Goal: Task Accomplishment & Management: Use online tool/utility

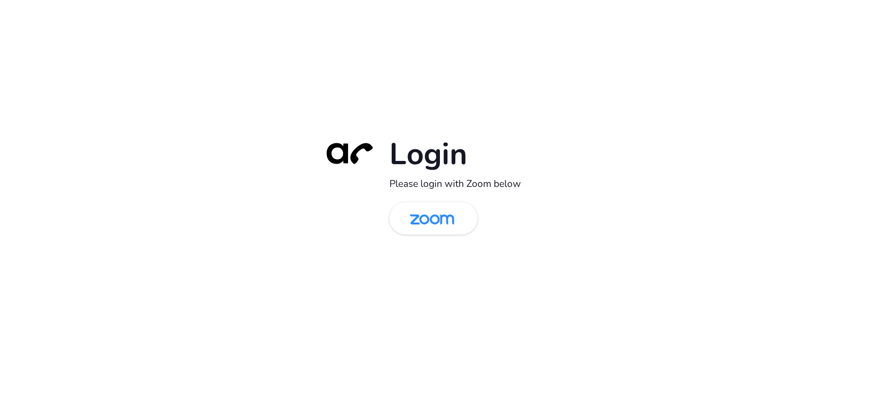
click at [399, 196] on div "Login Please login with Zoom below" at bounding box center [445, 201] width 260 height 133
click at [462, 220] on img at bounding box center [432, 219] width 64 height 30
click at [460, 219] on img at bounding box center [432, 219] width 64 height 30
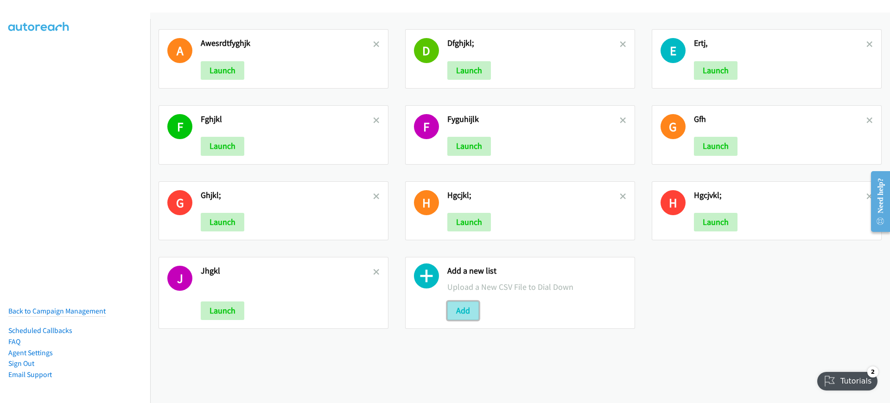
click at [451, 308] on button "Add" at bounding box center [464, 310] width 32 height 19
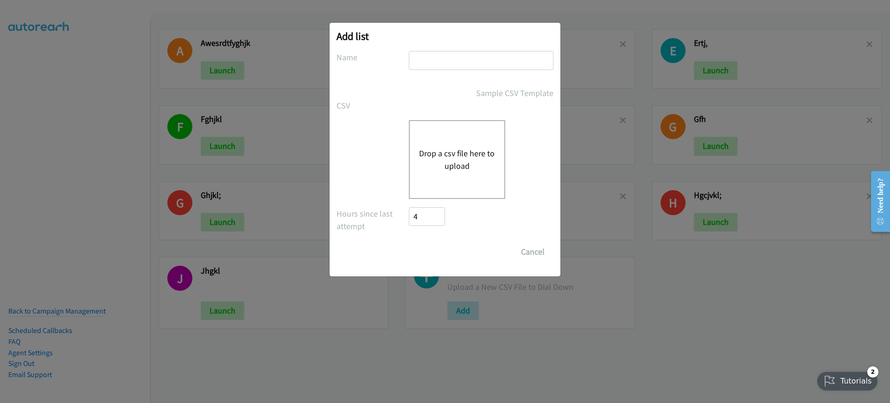
click at [484, 151] on button "Drop a csv file here to upload" at bounding box center [457, 159] width 76 height 25
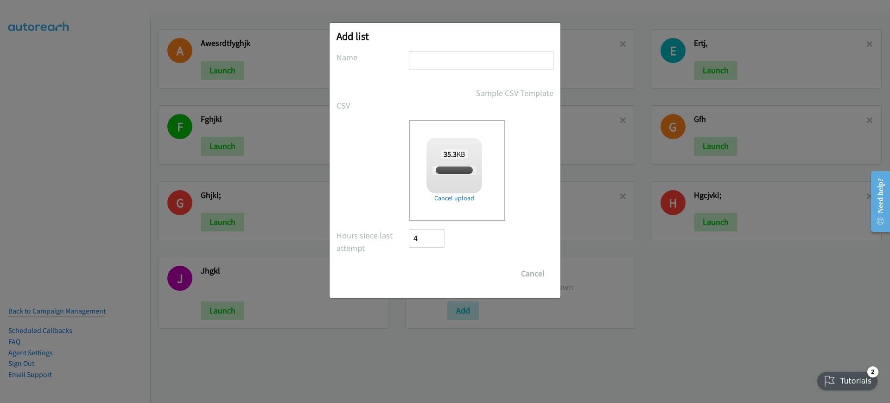
checkbox input "true"
click at [472, 53] on input "text" at bounding box center [481, 60] width 145 height 19
type input "fadgsfhdjfkghl"
click at [445, 277] on input "Save List" at bounding box center [433, 273] width 49 height 19
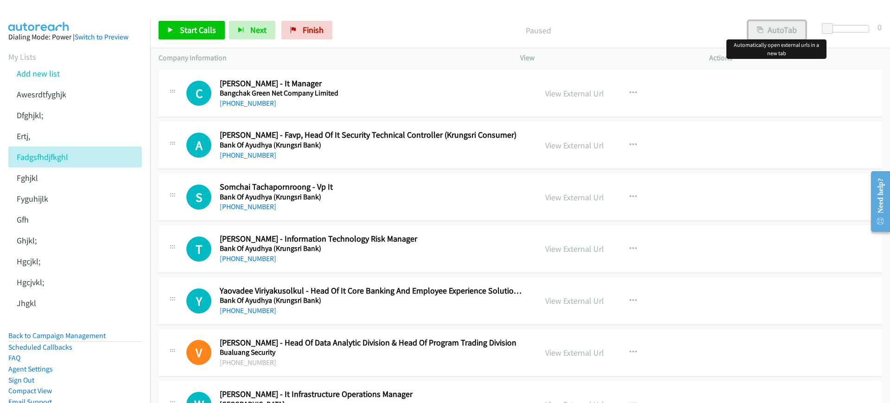
click at [766, 27] on button "AutoTab" at bounding box center [777, 30] width 58 height 19
click at [467, 24] on p "Paused" at bounding box center [538, 30] width 386 height 13
click at [70, 95] on icon at bounding box center [71, 95] width 6 height 6
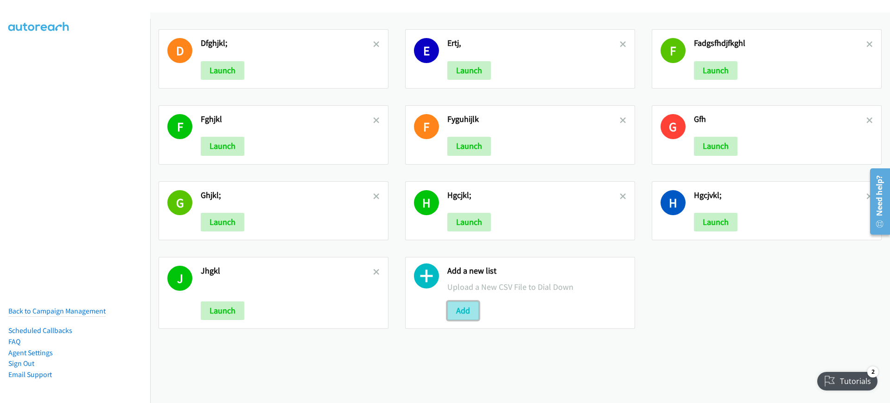
click at [463, 314] on button "Add" at bounding box center [464, 310] width 32 height 19
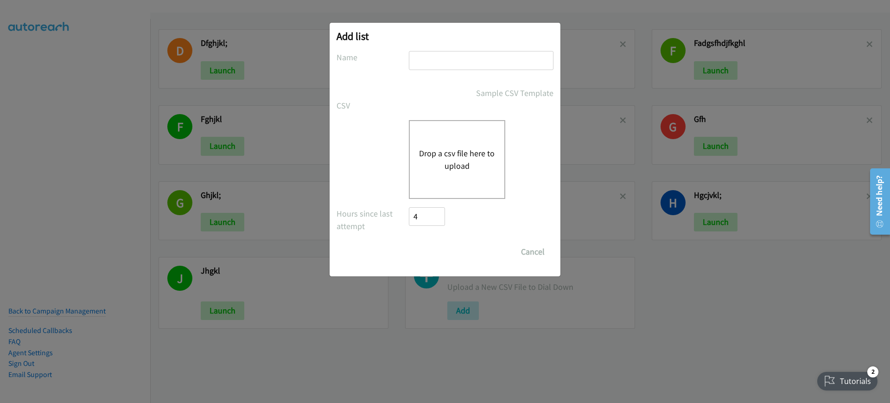
click at [453, 147] on button "Drop a csv file here to upload" at bounding box center [457, 159] width 76 height 25
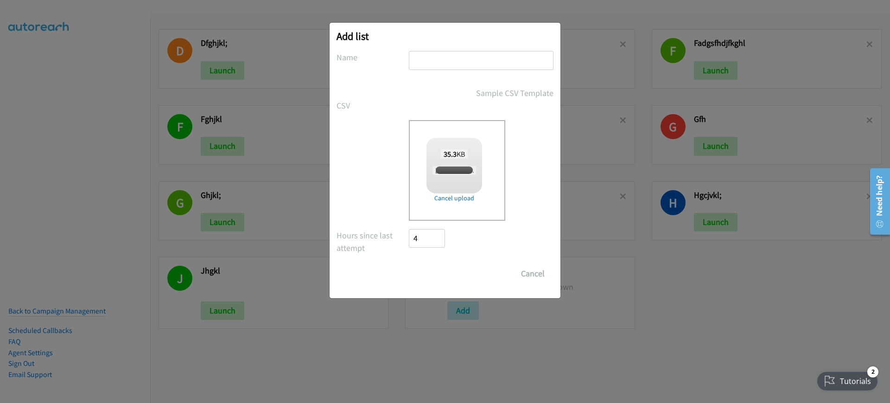
checkbox input "true"
click at [472, 44] on div "Add list No phone fields were returned for that Report or List View Please uplo…" at bounding box center [445, 160] width 231 height 275
click at [467, 65] on input "text" at bounding box center [481, 60] width 145 height 19
type input "dfgrsfgsFvsdvd"
click at [441, 264] on input "Save List" at bounding box center [433, 273] width 49 height 19
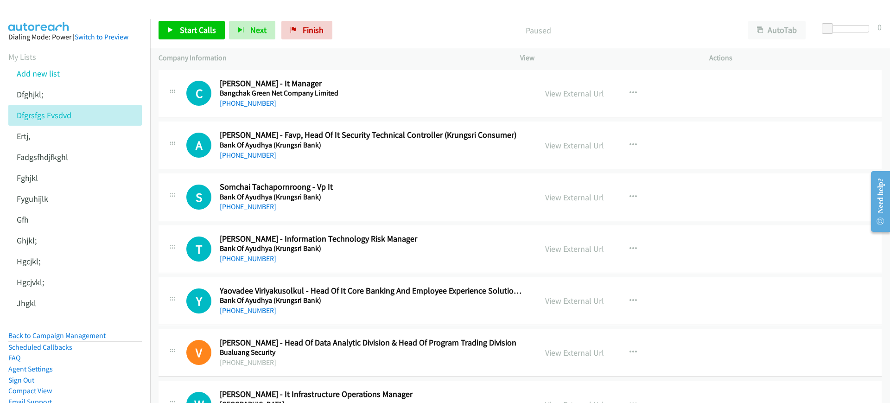
click at [380, 32] on p "Paused" at bounding box center [538, 30] width 387 height 13
click at [777, 31] on button "AutoTab" at bounding box center [777, 30] width 58 height 19
click at [187, 31] on span "Start Calls" at bounding box center [198, 30] width 36 height 11
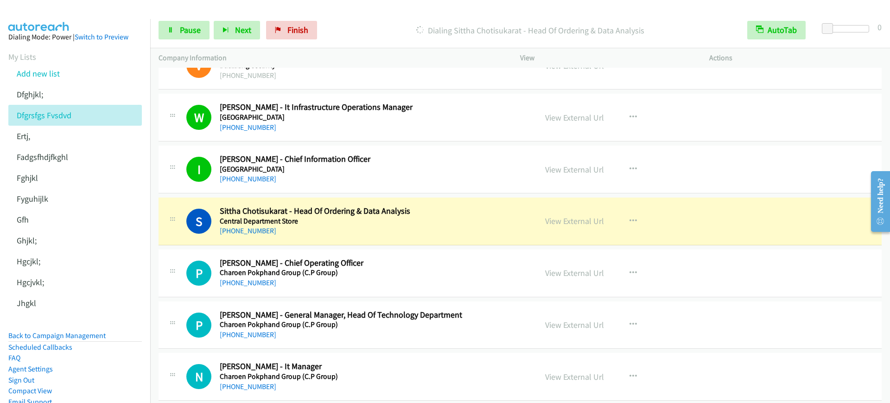
scroll to position [348, 0]
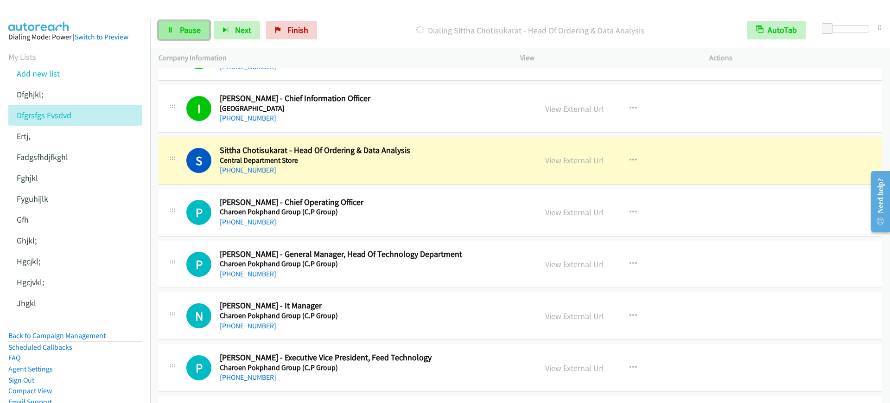
click at [175, 31] on link "Pause" at bounding box center [184, 30] width 51 height 19
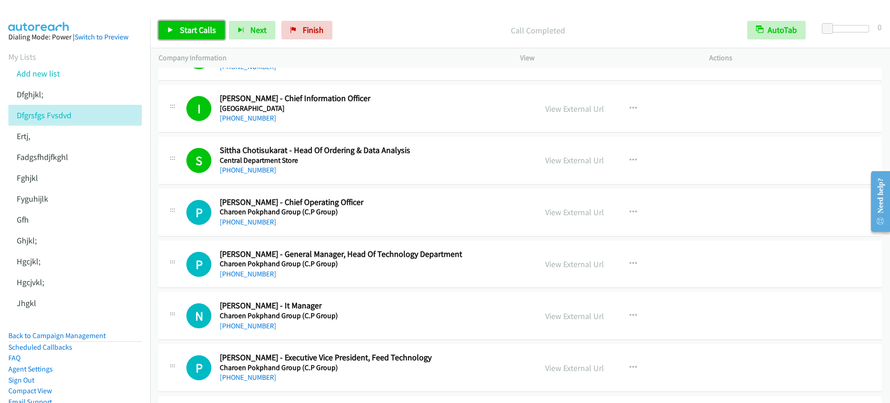
click at [204, 32] on span "Start Calls" at bounding box center [198, 30] width 36 height 11
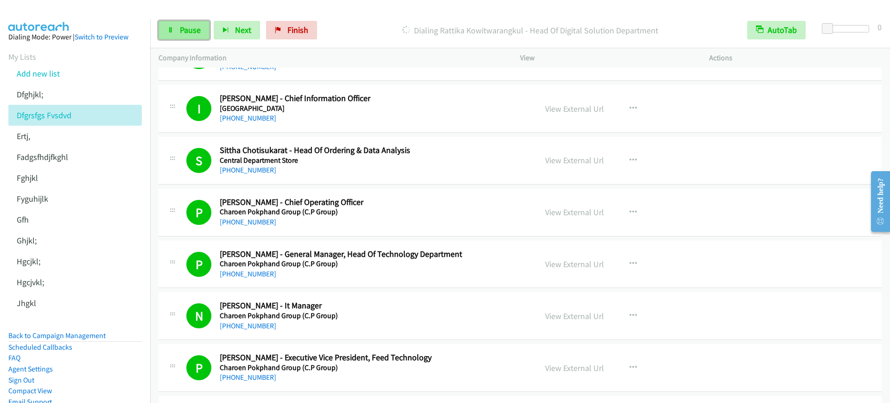
click at [177, 30] on link "Pause" at bounding box center [184, 30] width 51 height 19
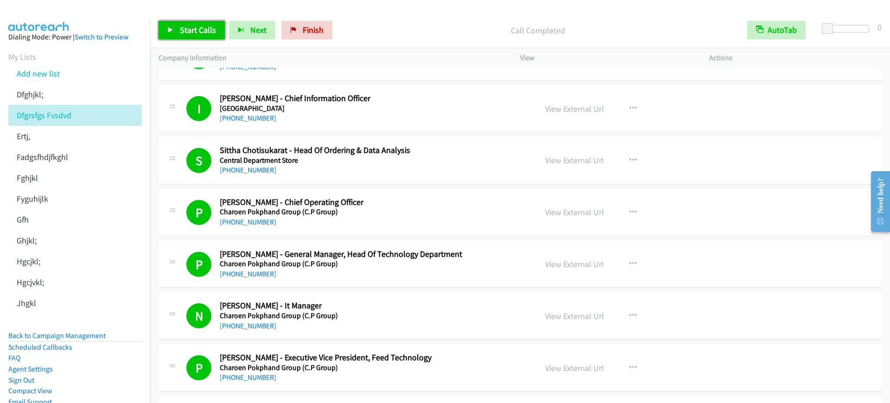
click at [170, 31] on icon at bounding box center [170, 30] width 6 height 6
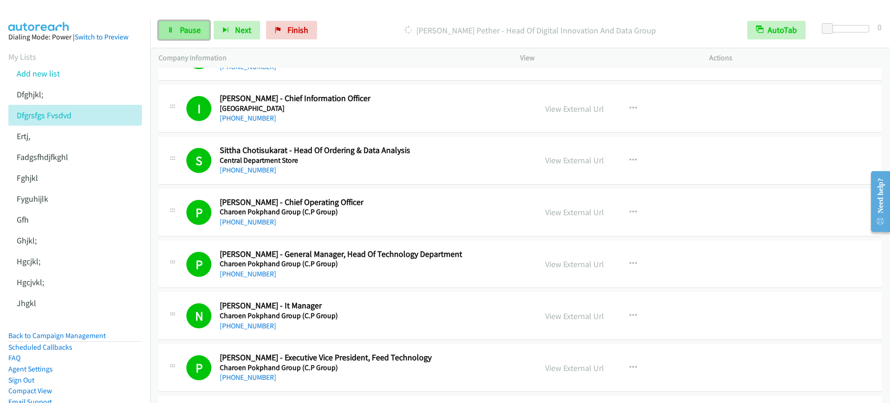
click at [170, 31] on icon at bounding box center [170, 30] width 6 height 6
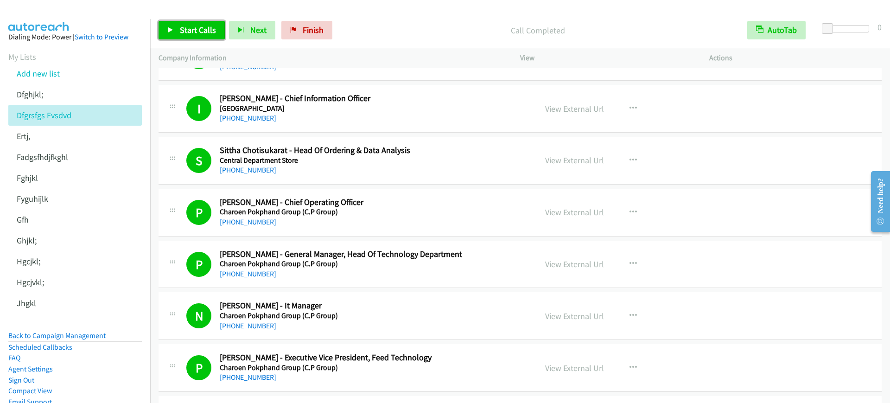
click at [196, 32] on span "Start Calls" at bounding box center [198, 30] width 36 height 11
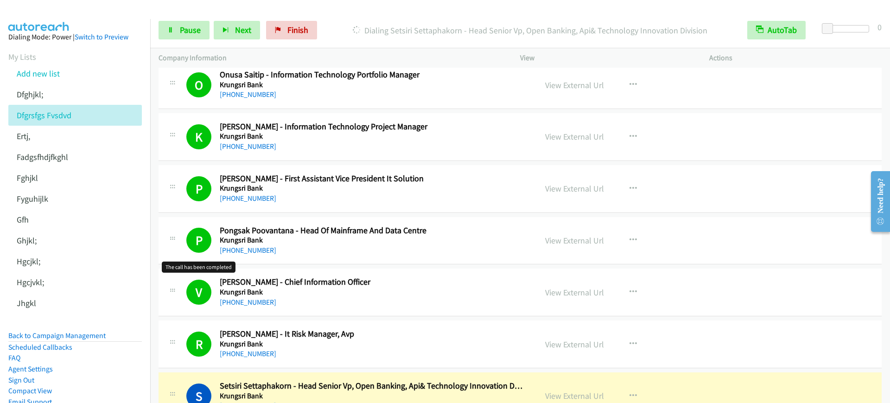
scroll to position [1797, 0]
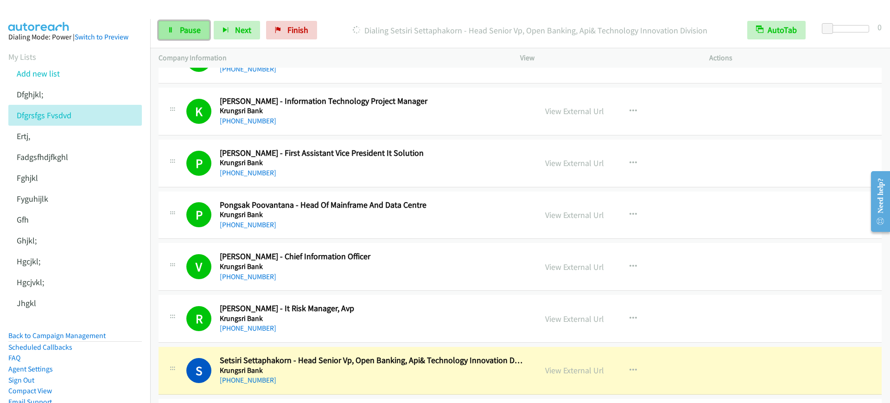
click at [196, 33] on span "Pause" at bounding box center [190, 30] width 21 height 11
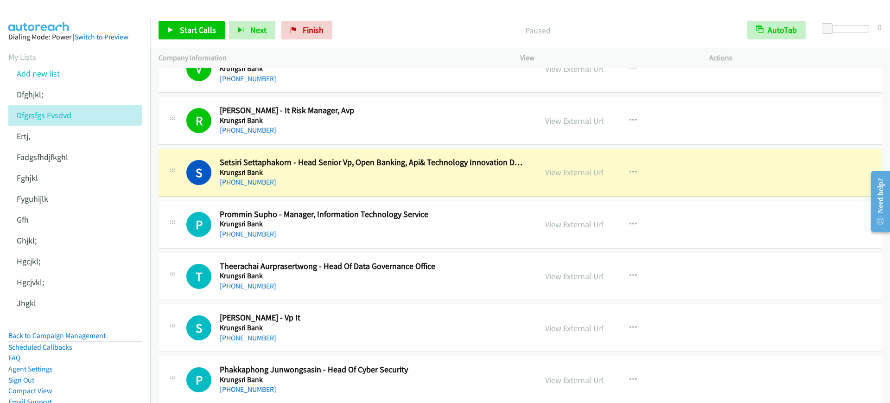
scroll to position [2029, 0]
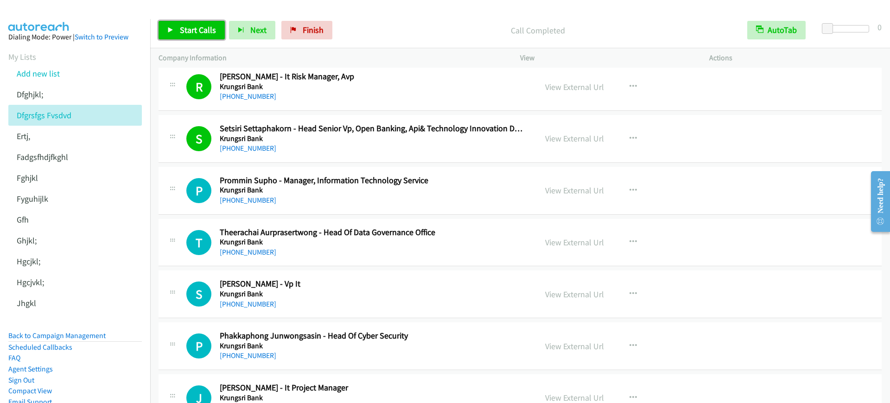
click at [180, 31] on span "Start Calls" at bounding box center [198, 30] width 36 height 11
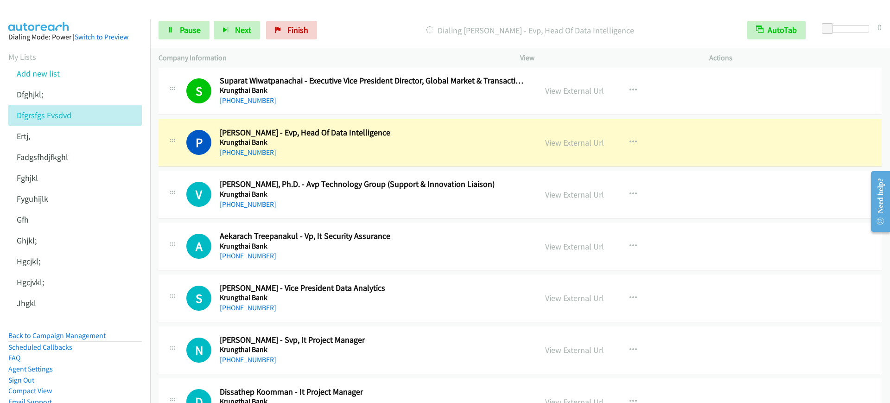
scroll to position [2435, 0]
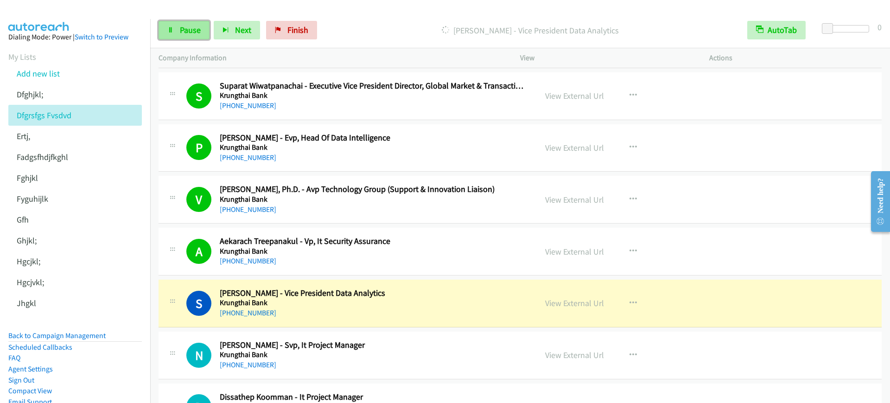
click at [197, 31] on span "Pause" at bounding box center [190, 30] width 21 height 11
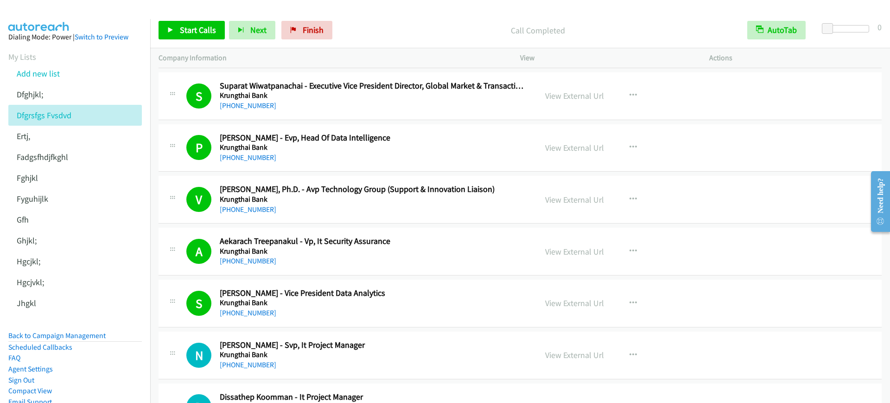
click at [409, 22] on div "Call Completed" at bounding box center [538, 30] width 403 height 19
